Goal: Entertainment & Leisure: Consume media (video, audio)

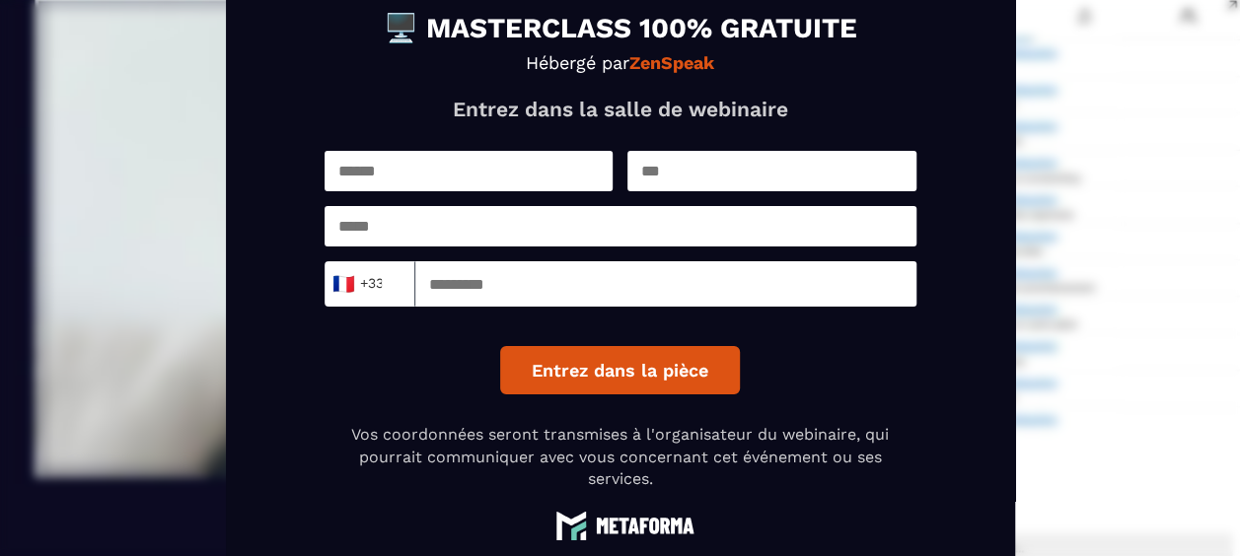
click at [1085, 149] on div "🖥️ MASTERCLASS 100% GRATUITE Hébergé par ZenSpeak Entrez dans la salle de webin…" at bounding box center [620, 278] width 1240 height 556
click at [1094, 148] on div "🖥️ MASTERCLASS 100% GRATUITE Hébergé par ZenSpeak Entrez dans la salle de webin…" at bounding box center [620, 278] width 1240 height 556
click at [631, 358] on button "Entrez dans la pièce" at bounding box center [620, 370] width 240 height 48
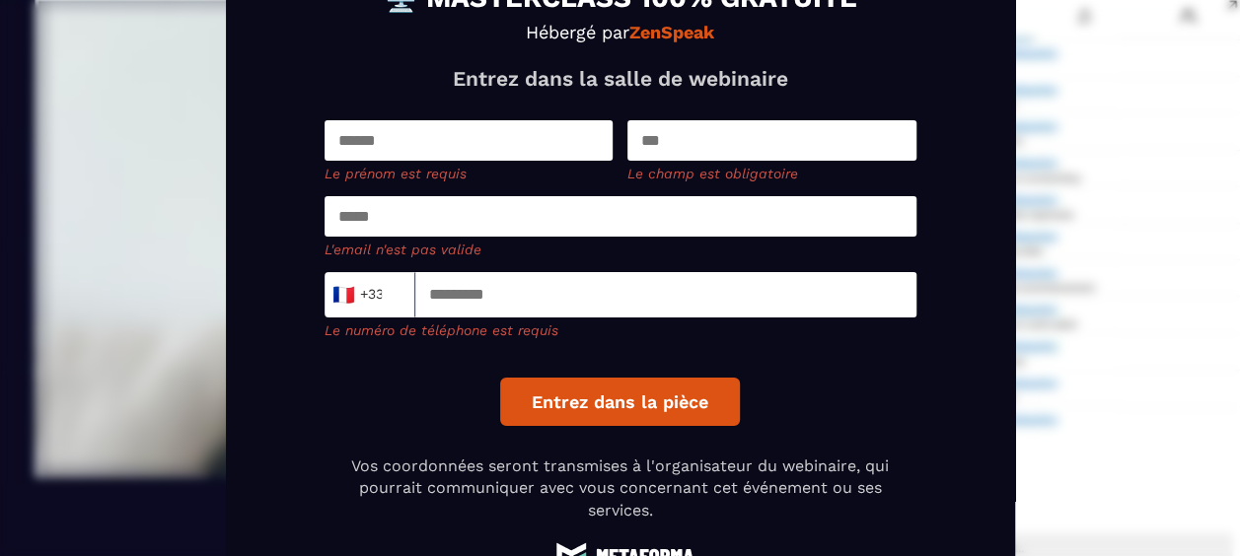
click at [424, 137] on input "text" at bounding box center [468, 140] width 289 height 40
type input "********"
click at [677, 137] on input "text" at bounding box center [771, 140] width 289 height 40
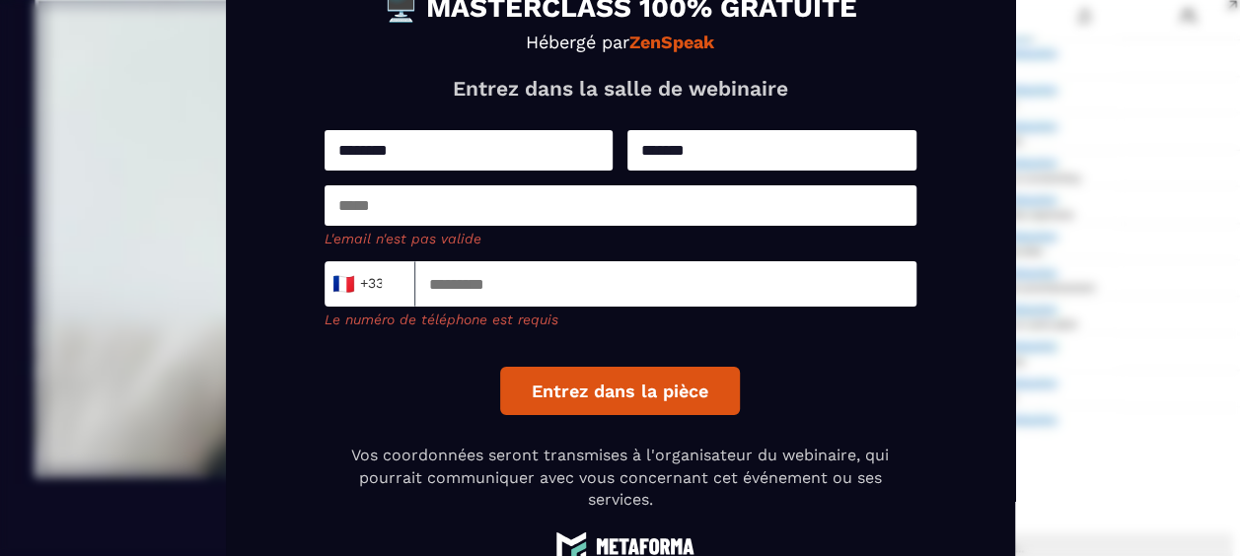
type input "*******"
click at [474, 202] on input "email" at bounding box center [620, 205] width 592 height 40
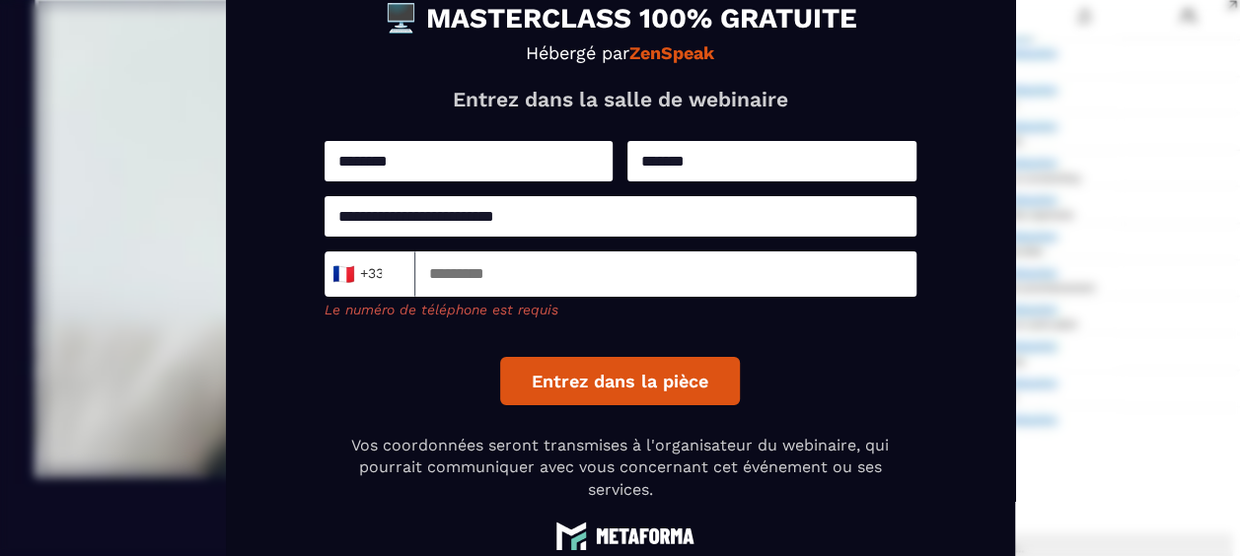
type input "**********"
click at [723, 271] on input at bounding box center [665, 273] width 501 height 45
type input "*********"
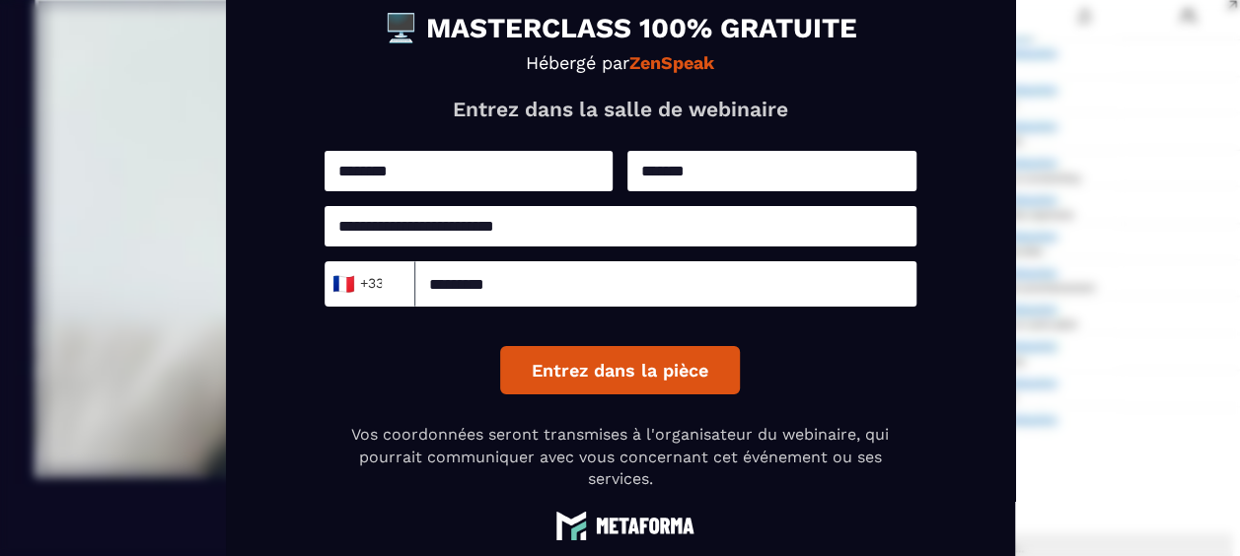
click at [647, 368] on button "Entrez dans la pièce" at bounding box center [620, 370] width 240 height 48
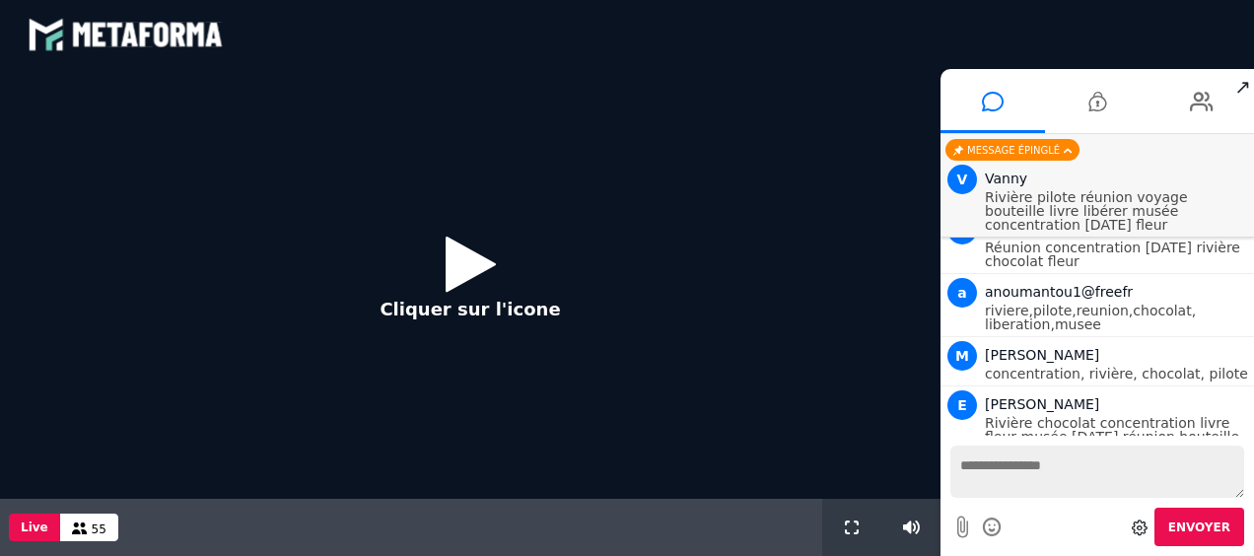
scroll to position [1904, 0]
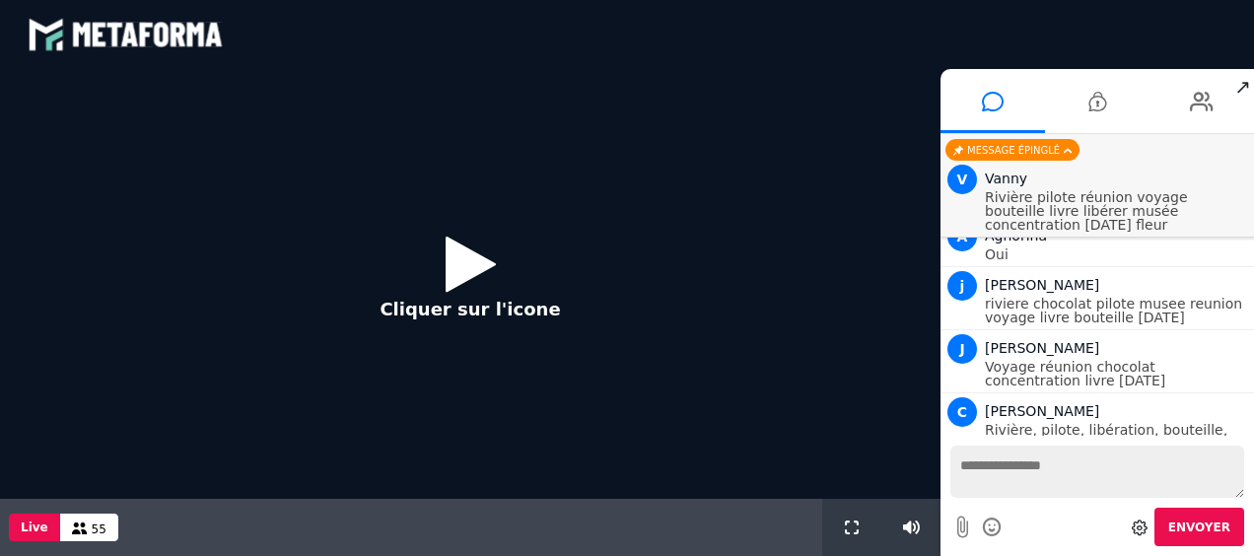
click at [467, 263] on icon at bounding box center [471, 264] width 50 height 64
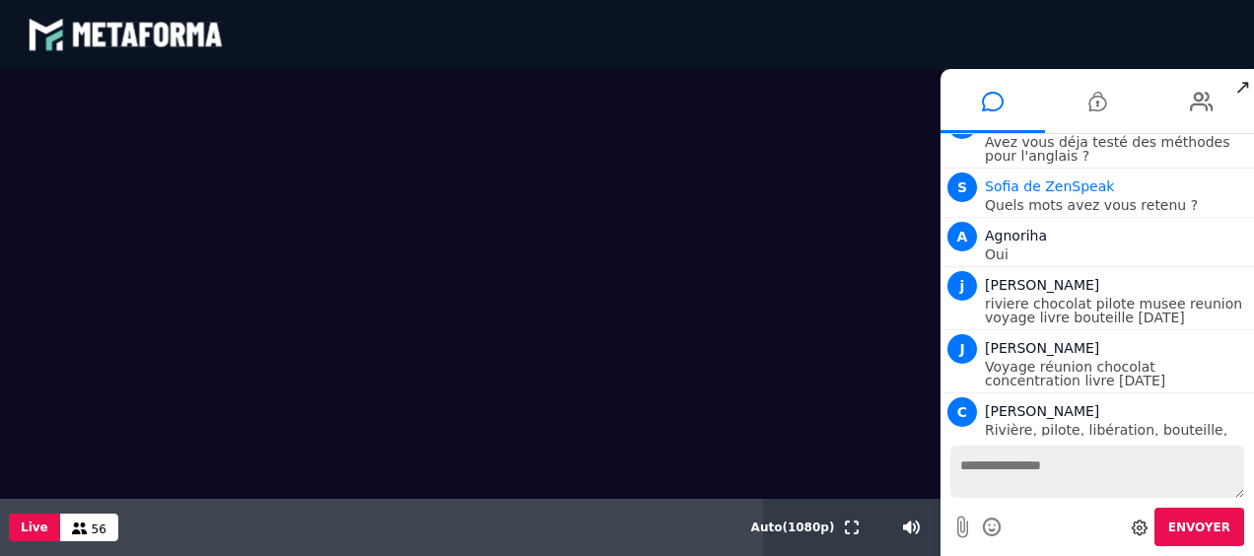
click at [778, 379] on video at bounding box center [470, 284] width 941 height 430
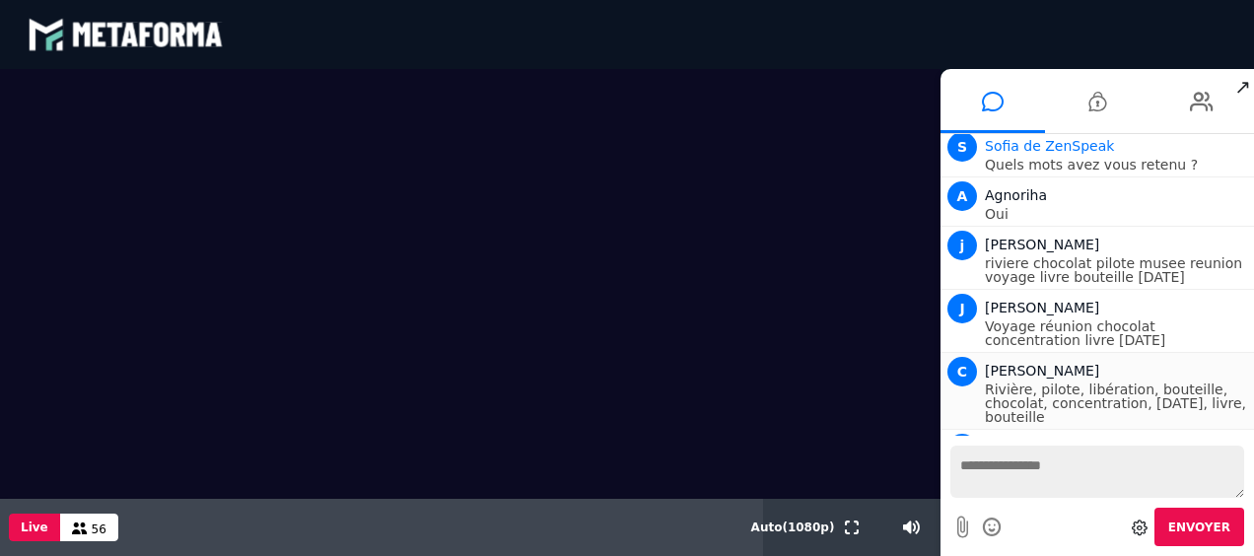
scroll to position [1981, 0]
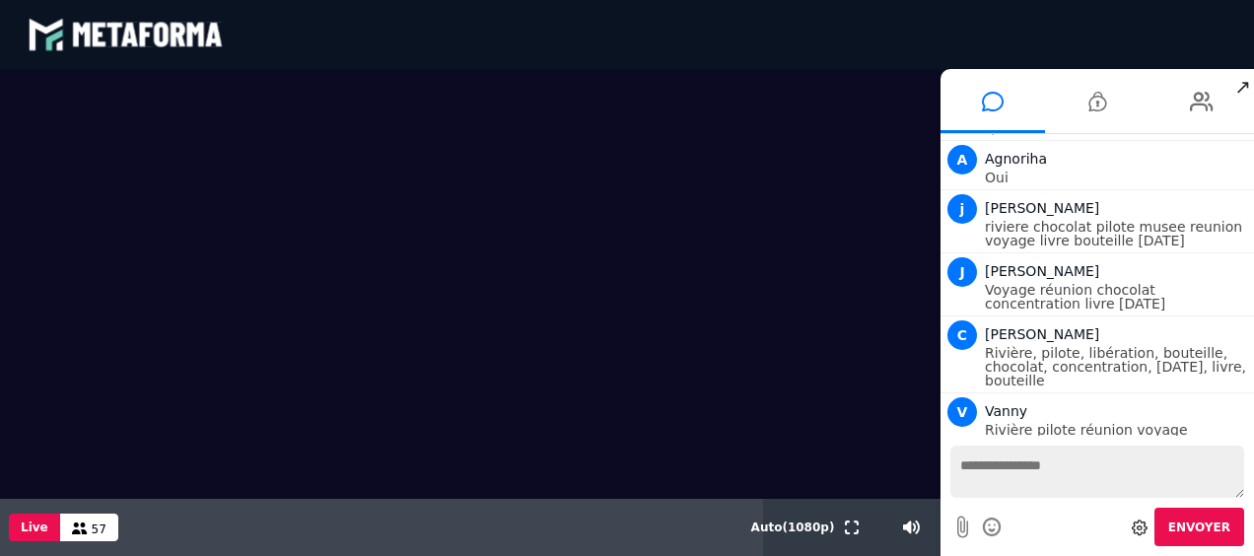
click at [859, 448] on video at bounding box center [470, 284] width 941 height 430
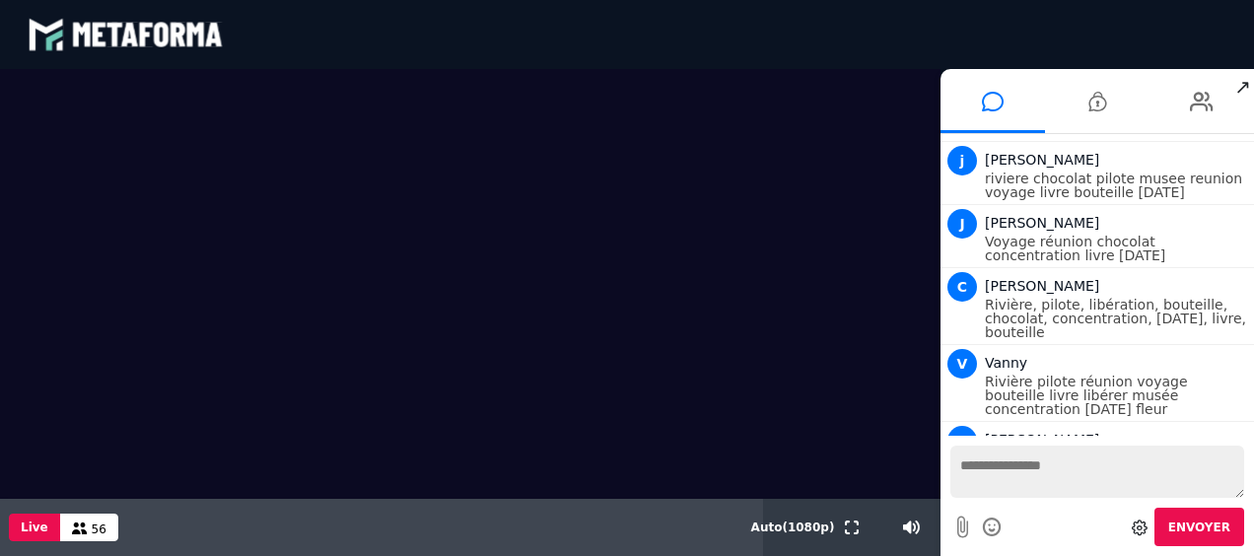
click at [997, 465] on textarea at bounding box center [1098, 472] width 294 height 52
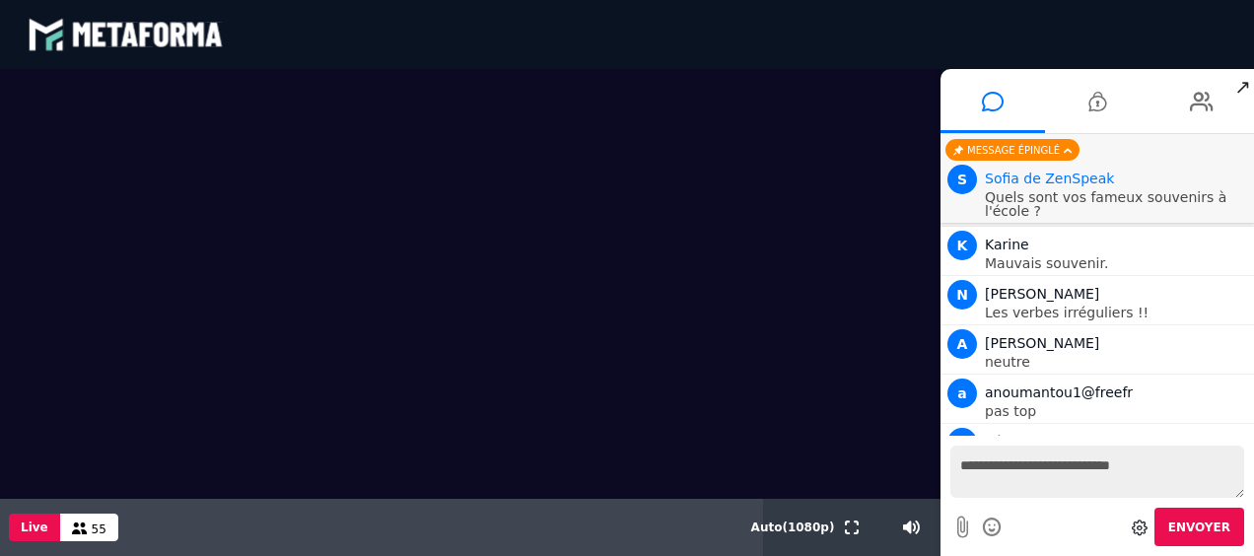
scroll to position [2275, 0]
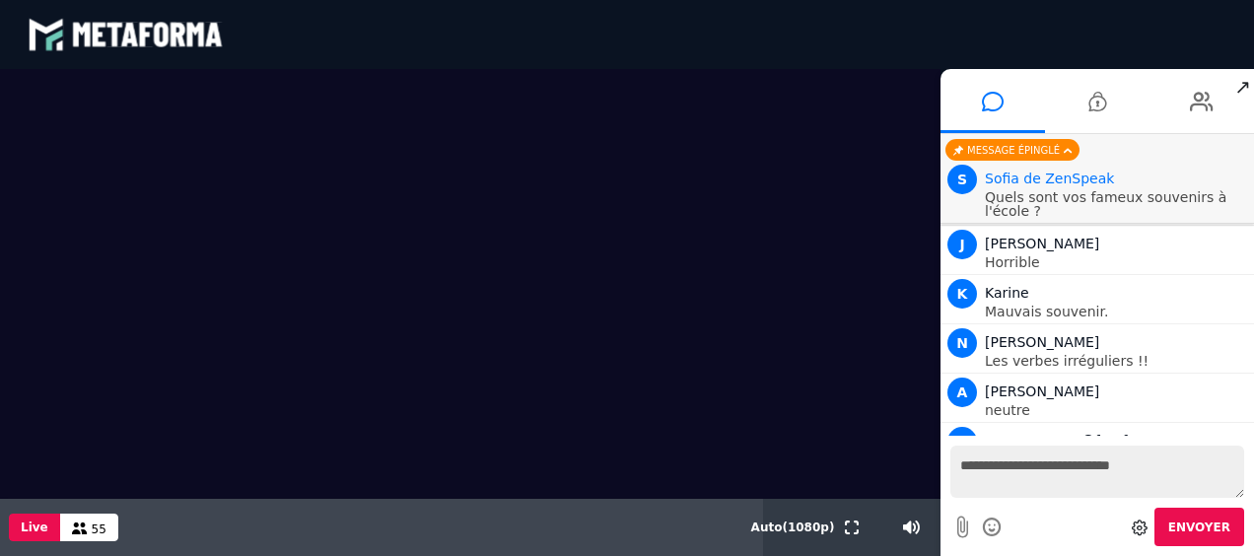
type textarea "**********"
click at [1195, 526] on span "Envoyer" at bounding box center [1200, 528] width 62 height 14
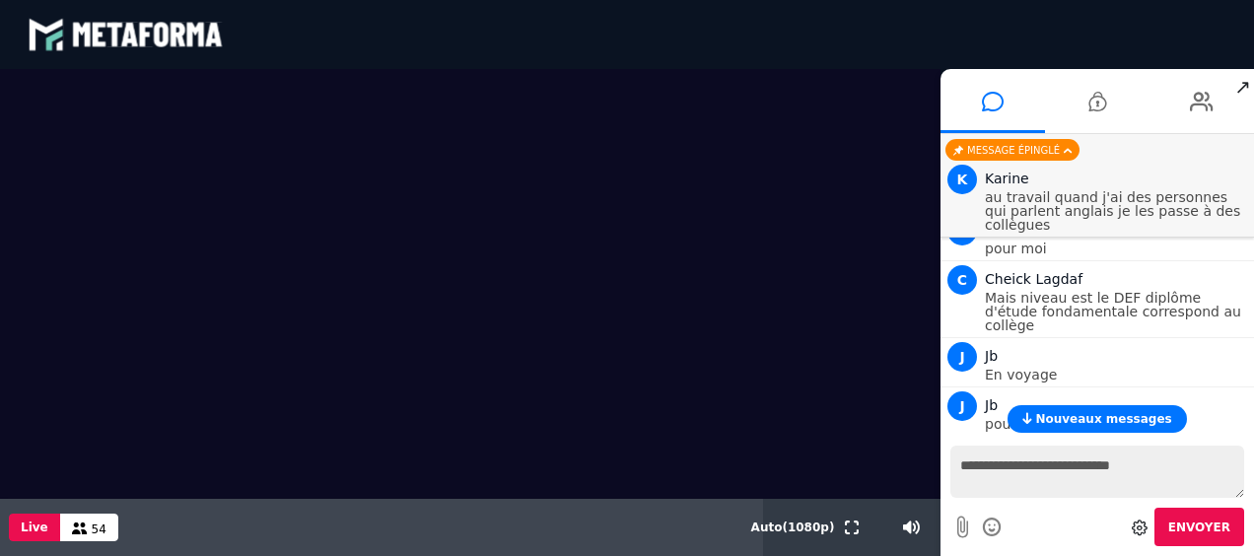
scroll to position [4712, 0]
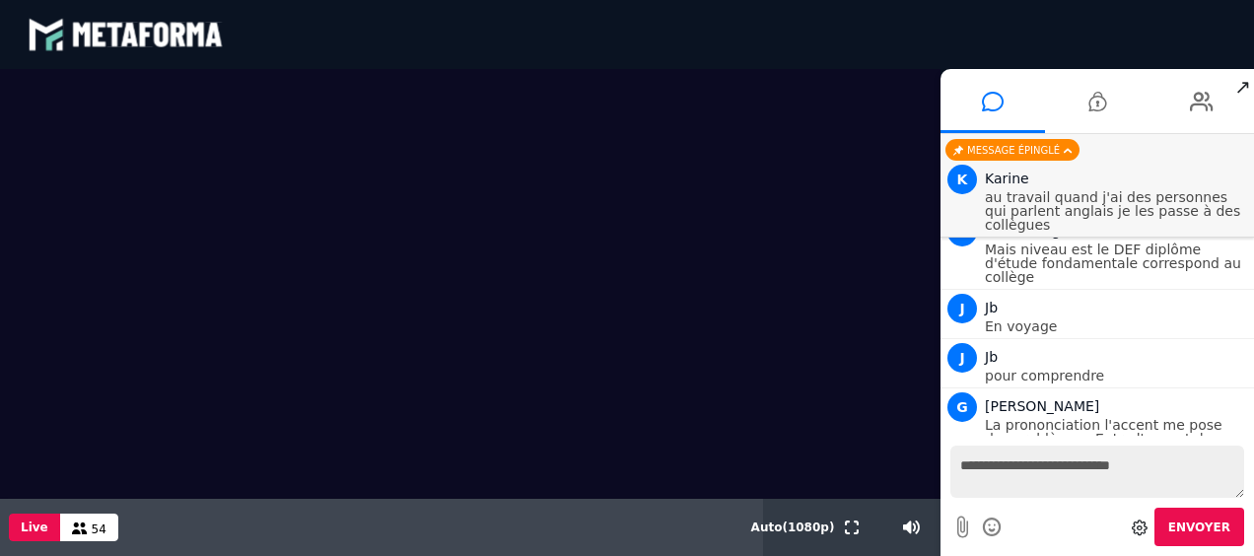
click at [1055, 555] on p "In a crash course" at bounding box center [1117, 565] width 264 height 14
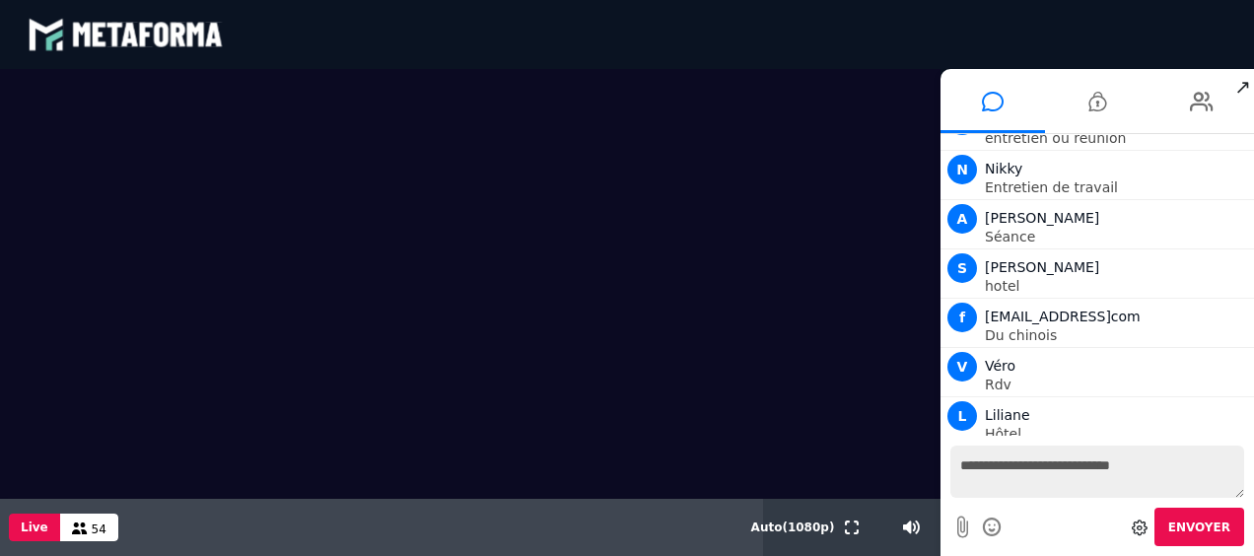
scroll to position [5313, 0]
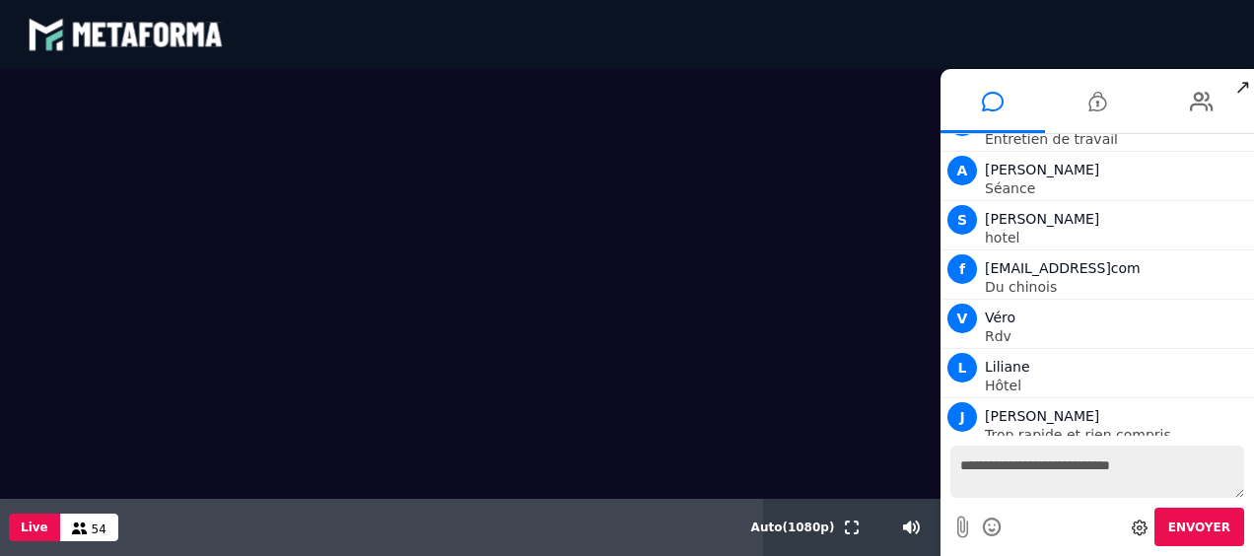
click at [1030, 478] on textarea "**********" at bounding box center [1098, 472] width 294 height 52
type textarea "**********"
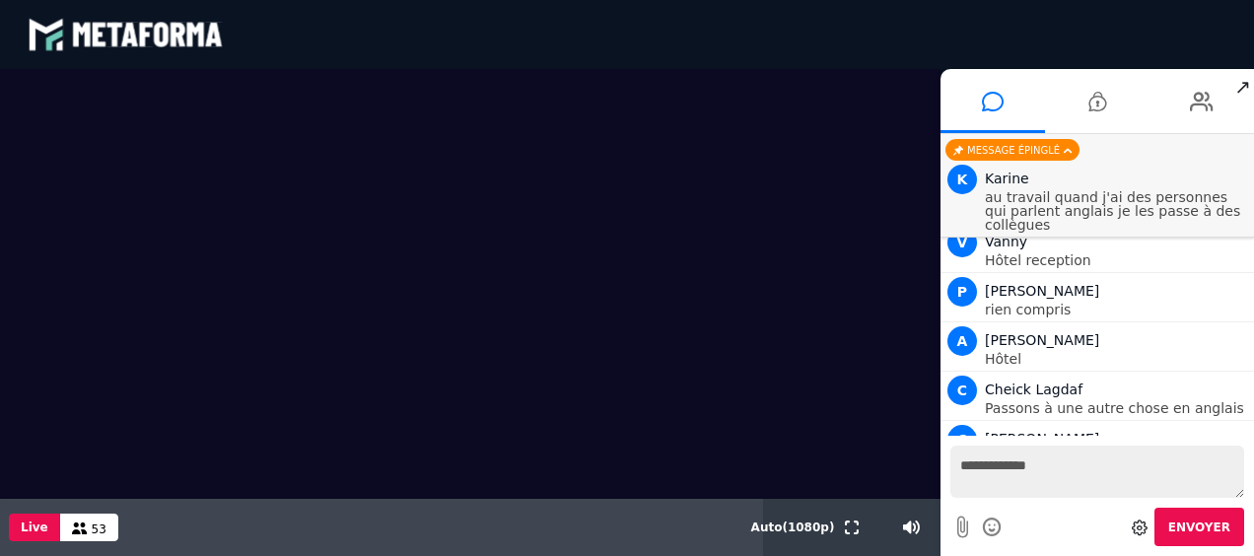
scroll to position [5496, 0]
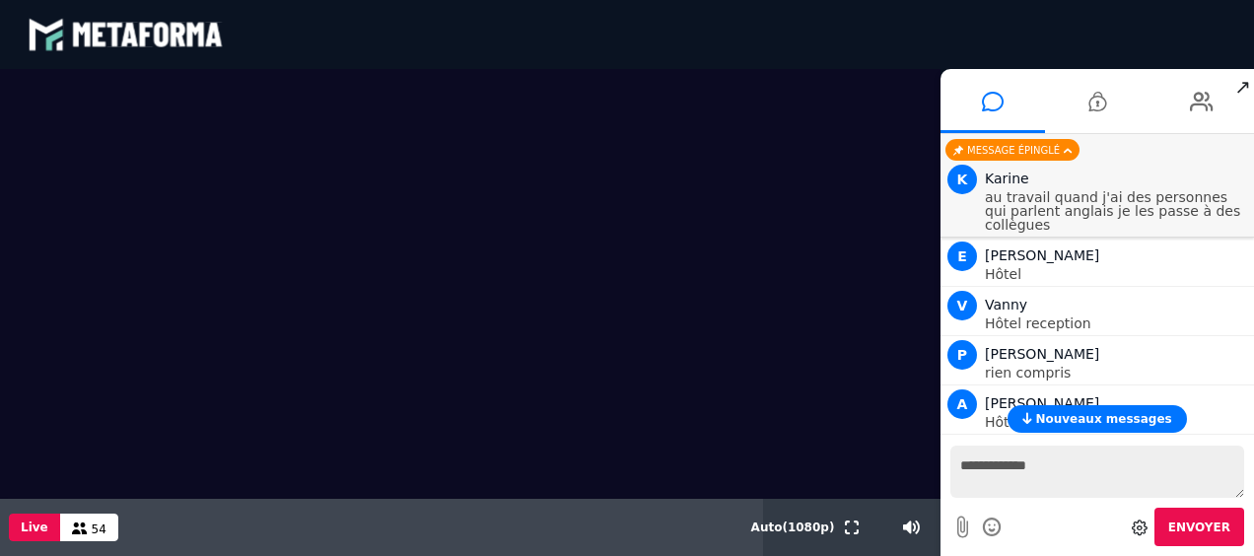
click at [844, 411] on video at bounding box center [470, 284] width 941 height 430
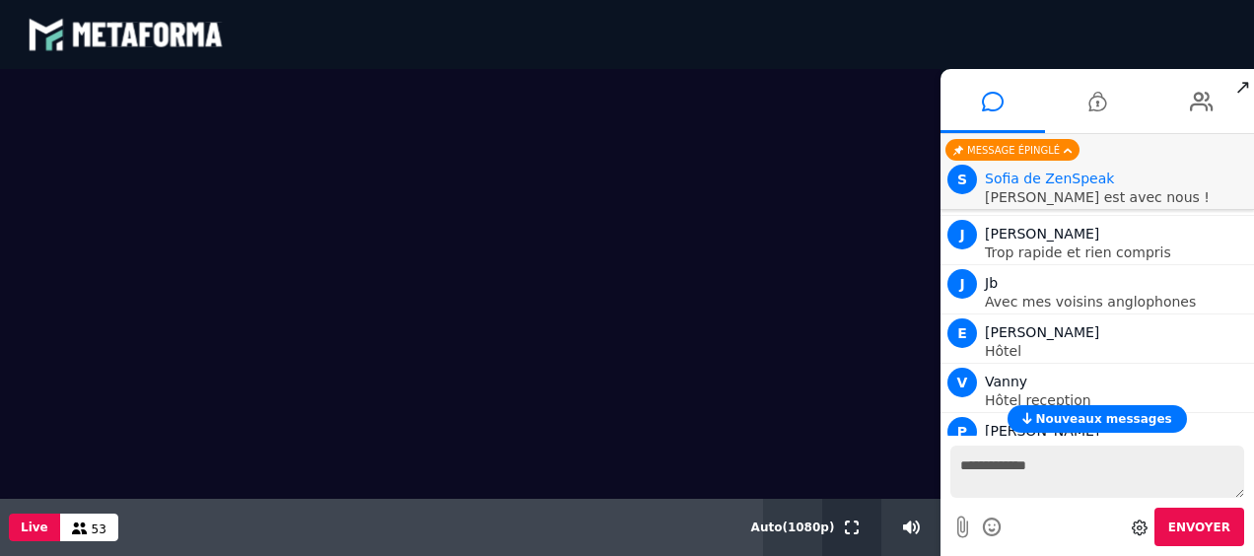
click at [851, 526] on icon at bounding box center [852, 528] width 14 height 14
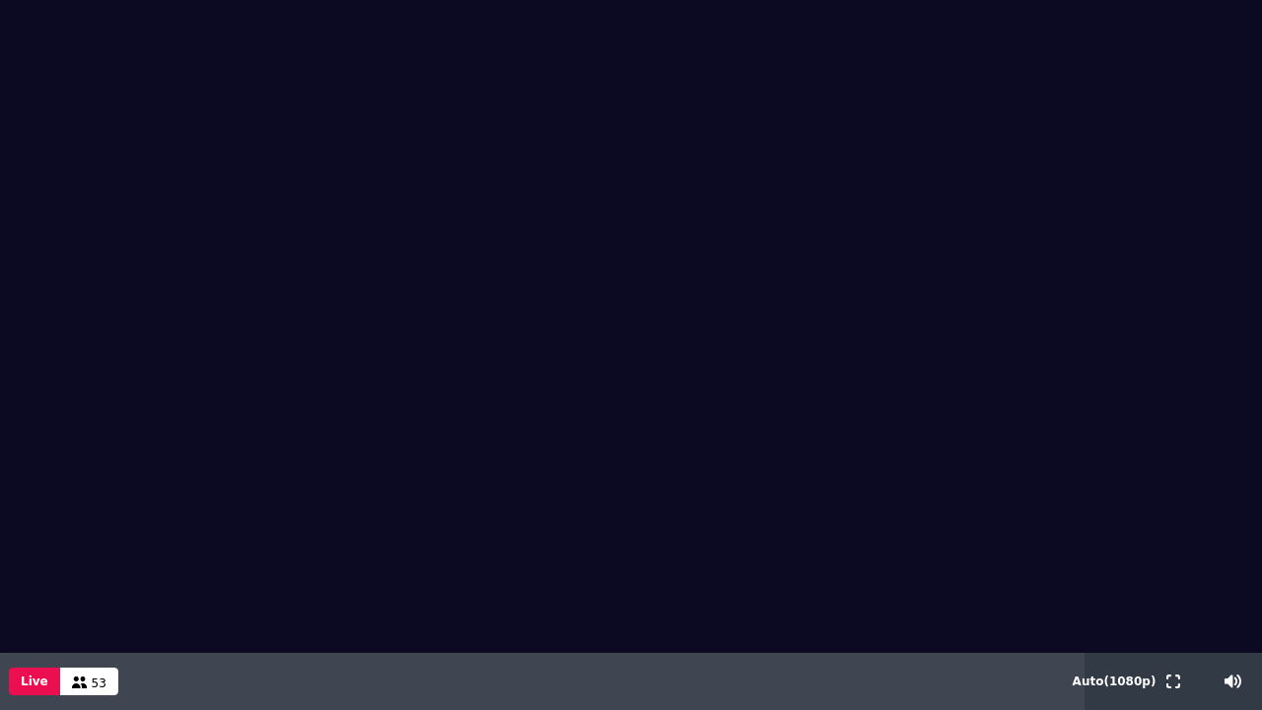
click at [154, 95] on video at bounding box center [631, 326] width 1262 height 653
click at [1175, 555] on icon at bounding box center [1174, 682] width 14 height 14
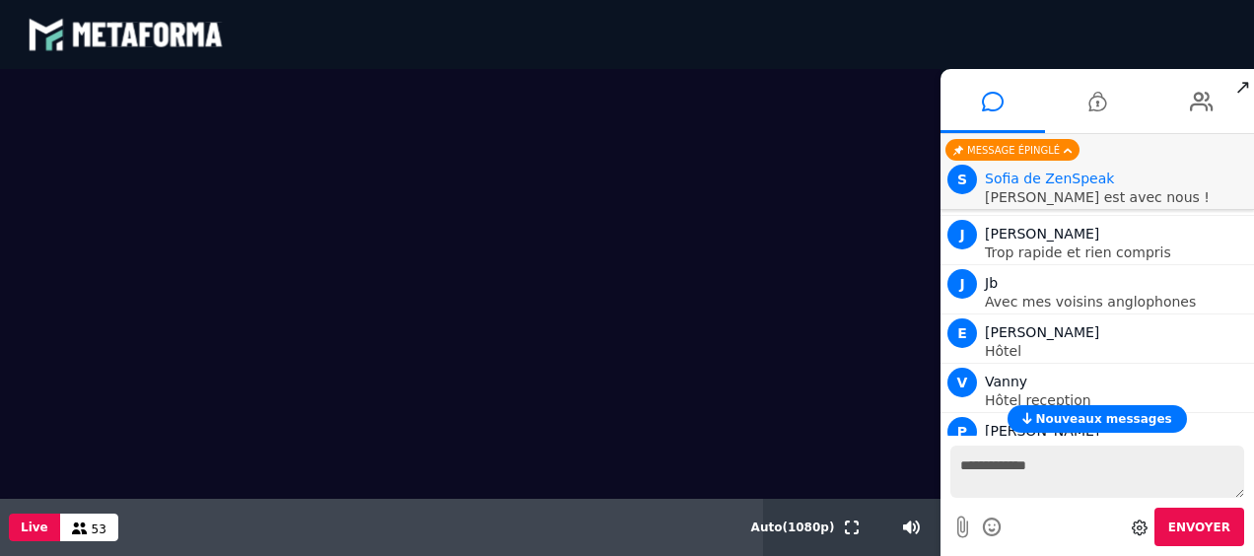
click at [1081, 420] on span "Nouveaux messages" at bounding box center [1103, 419] width 136 height 14
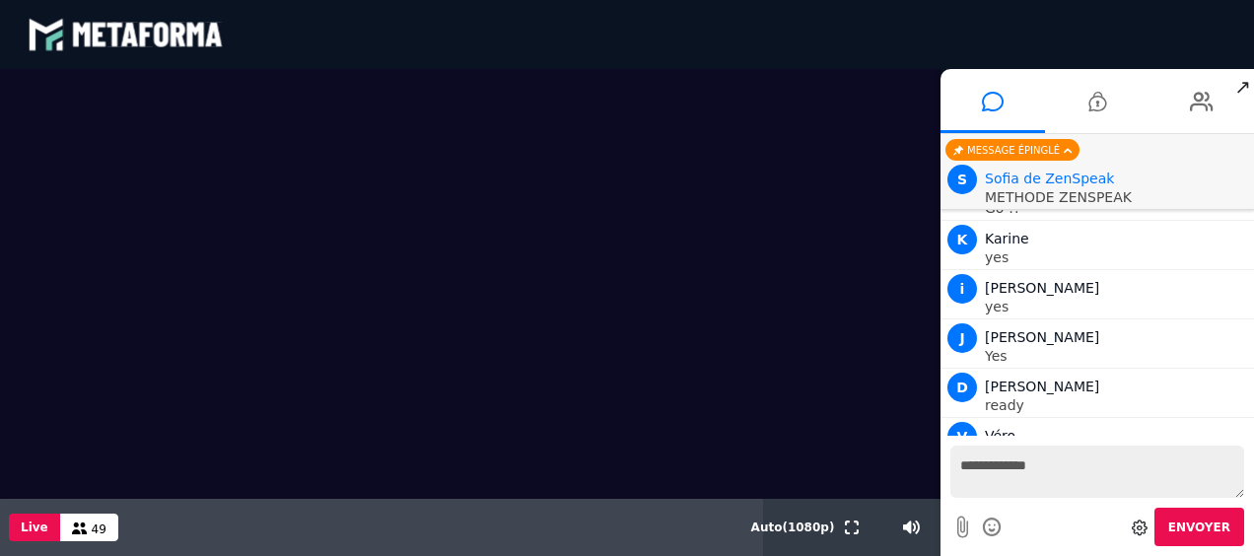
scroll to position [16232, 0]
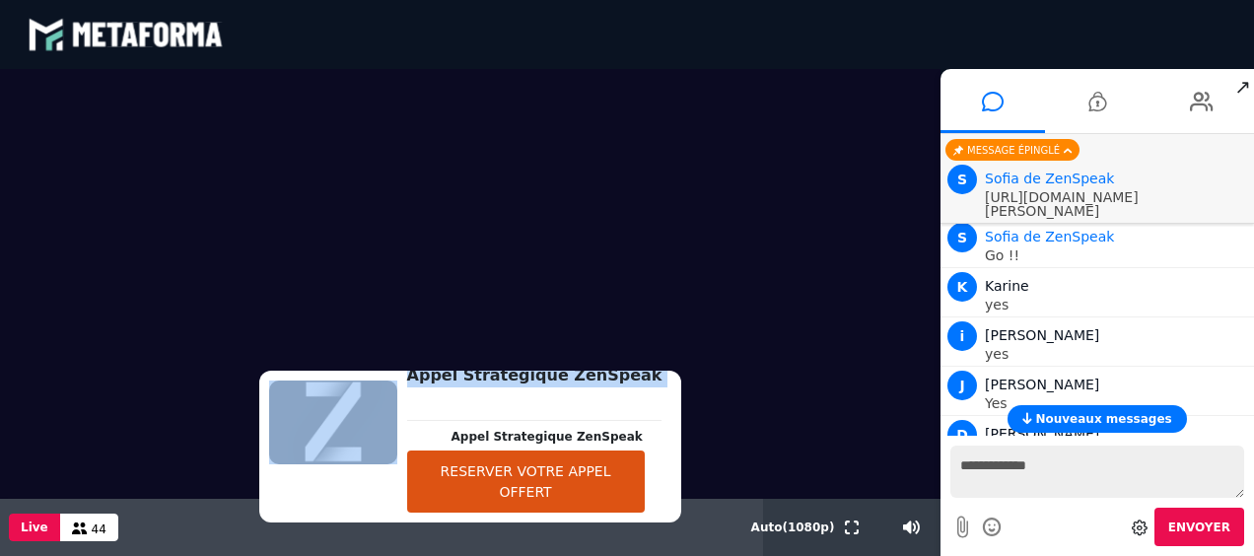
drag, startPoint x: 438, startPoint y: 425, endPoint x: 349, endPoint y: 380, distance: 99.7
click at [337, 359] on div "Appel Strategique ZenSpeak Appel Strategique ZenSpeak RESERVER VOTRE APPEL OFFE…" at bounding box center [470, 312] width 941 height 487
click at [722, 432] on video at bounding box center [470, 284] width 941 height 430
click at [777, 181] on video at bounding box center [470, 284] width 941 height 430
click at [785, 176] on video at bounding box center [470, 284] width 941 height 430
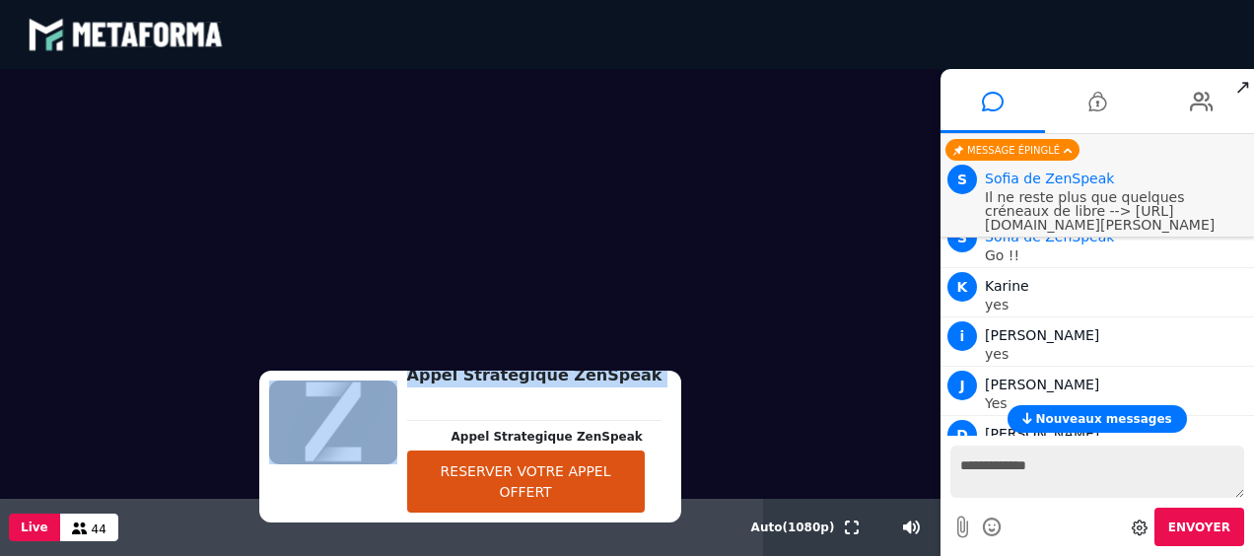
click at [67, 460] on video at bounding box center [470, 284] width 941 height 430
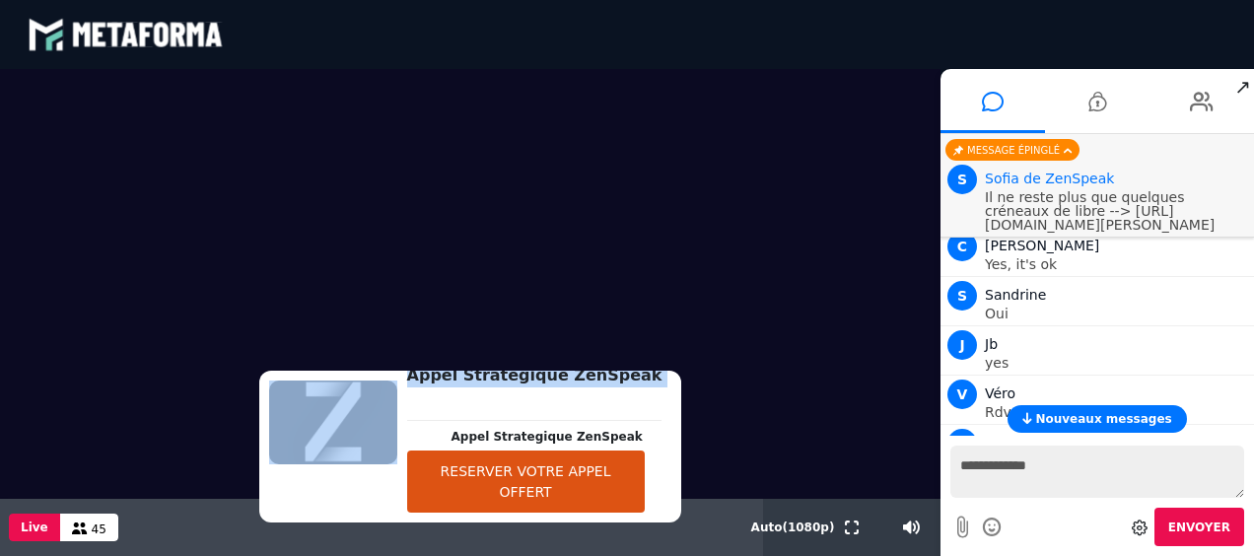
scroll to position [21779, 0]
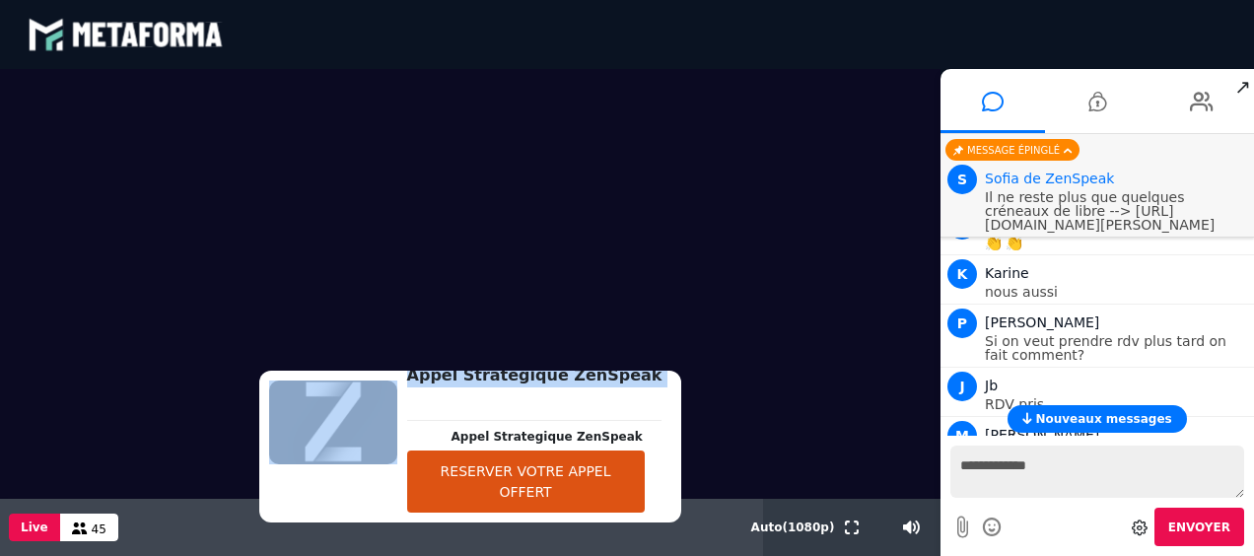
click at [1095, 424] on span "Nouveaux messages" at bounding box center [1103, 419] width 136 height 14
